Goal: Browse casually: Explore the website without a specific task or goal

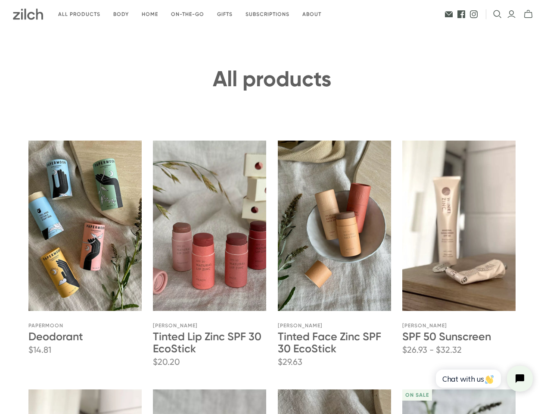
click at [498, 14] on icon "Open search" at bounding box center [497, 14] width 9 height 9
click at [529, 14] on icon "Close search" at bounding box center [532, 14] width 6 height 6
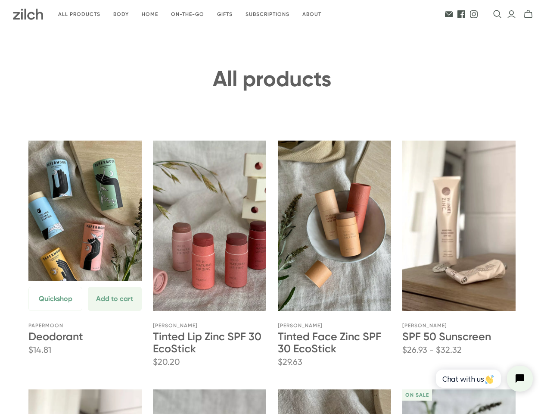
click at [55, 311] on button "Quickshop" at bounding box center [55, 298] width 54 height 24
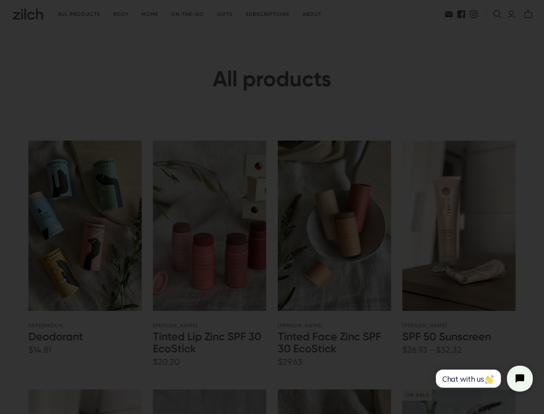
click at [114, 329] on section at bounding box center [272, 207] width 544 height 414
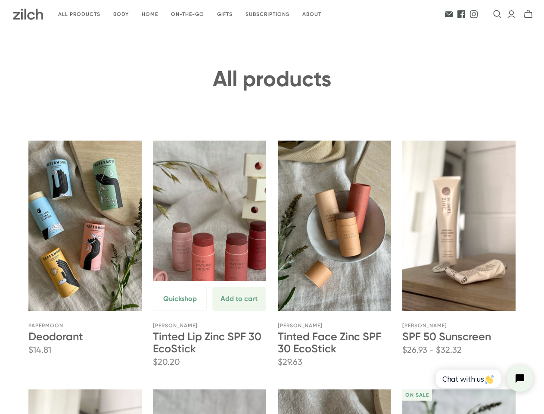
click at [180, 311] on button "Quickshop" at bounding box center [180, 298] width 54 height 24
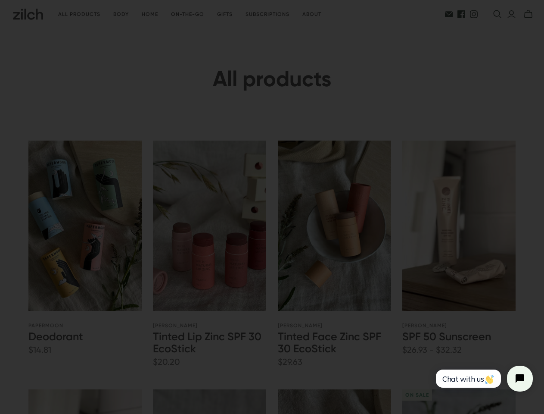
click at [239, 329] on section at bounding box center [272, 207] width 544 height 414
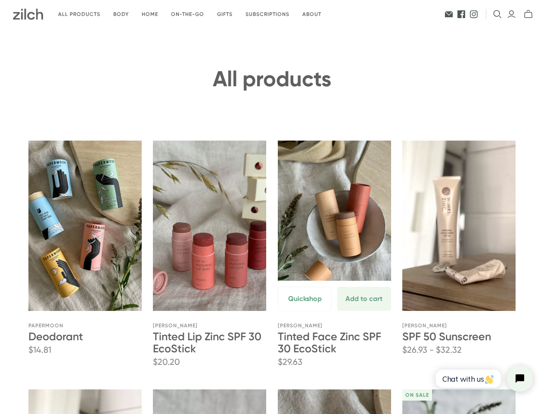
click at [305, 311] on button "Quickshop" at bounding box center [305, 298] width 54 height 24
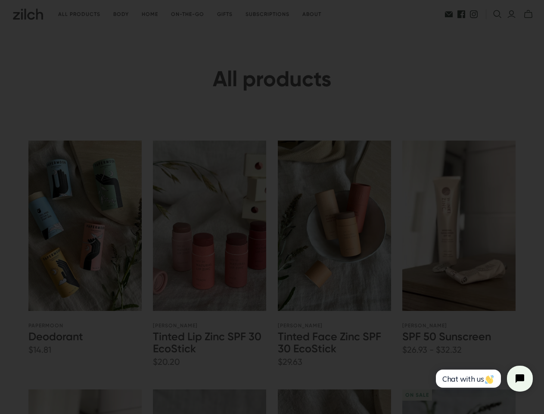
click at [364, 329] on section at bounding box center [272, 207] width 544 height 414
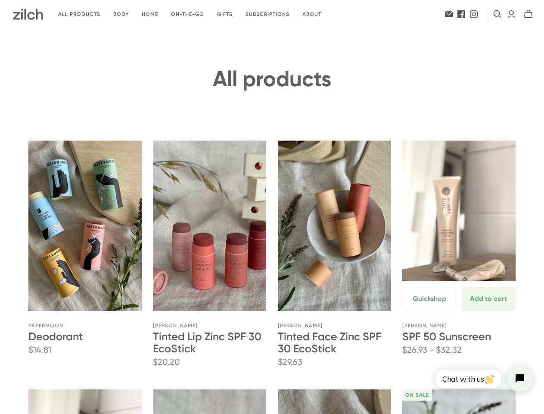
click at [429, 311] on button "Quickshop" at bounding box center [429, 298] width 54 height 24
